Goal: Transaction & Acquisition: Sponsor Now

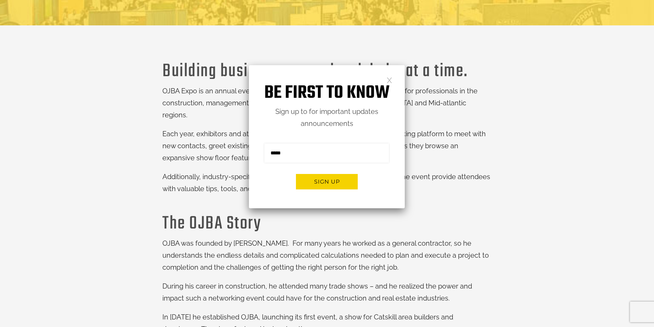
scroll to position [206, 0]
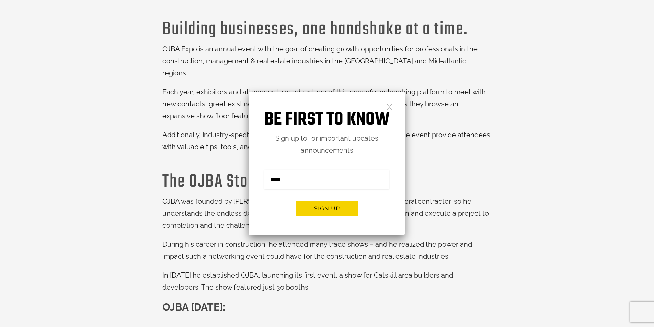
click at [395, 102] on div "Be first to know Sign up to for important updates announcements Sign me up for …" at bounding box center [327, 163] width 156 height 143
click at [389, 106] on link at bounding box center [390, 107] width 6 height 6
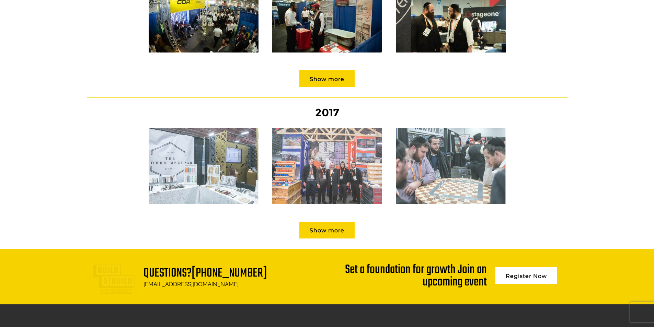
scroll to position [978, 0]
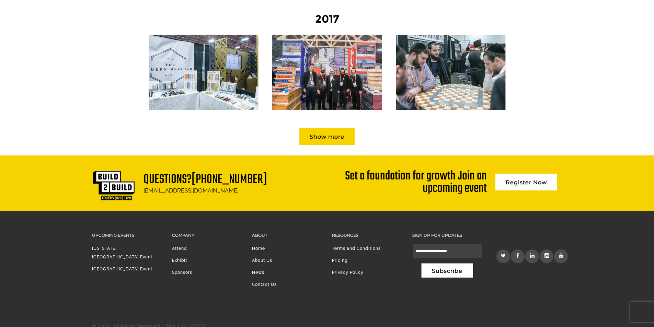
click at [339, 256] on li "Pricing" at bounding box center [367, 262] width 70 height 12
click at [129, 246] on link "[US_STATE][GEOGRAPHIC_DATA] Event" at bounding box center [122, 252] width 60 height 13
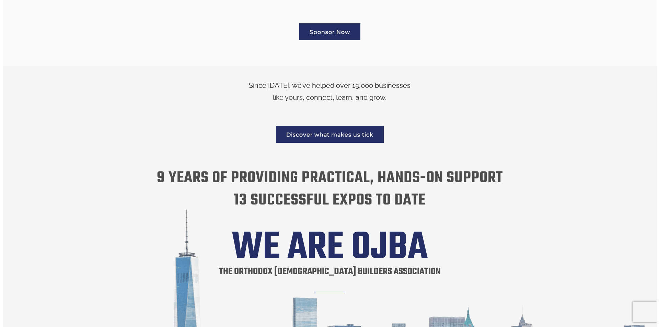
scroll to position [963, 0]
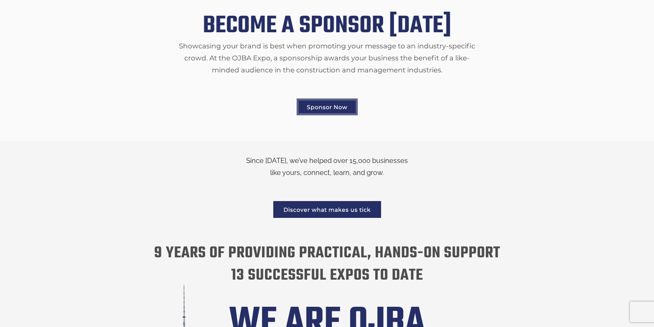
click at [315, 100] on link "Sponsor Now" at bounding box center [327, 107] width 61 height 17
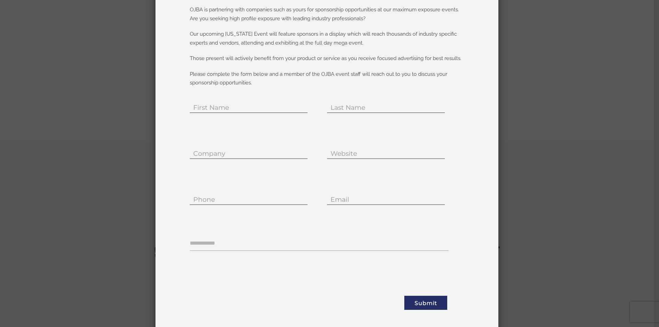
scroll to position [67, 0]
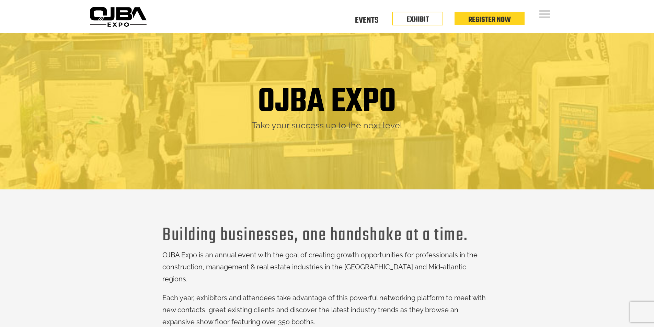
scroll to position [975, 0]
